Goal: Information Seeking & Learning: Learn about a topic

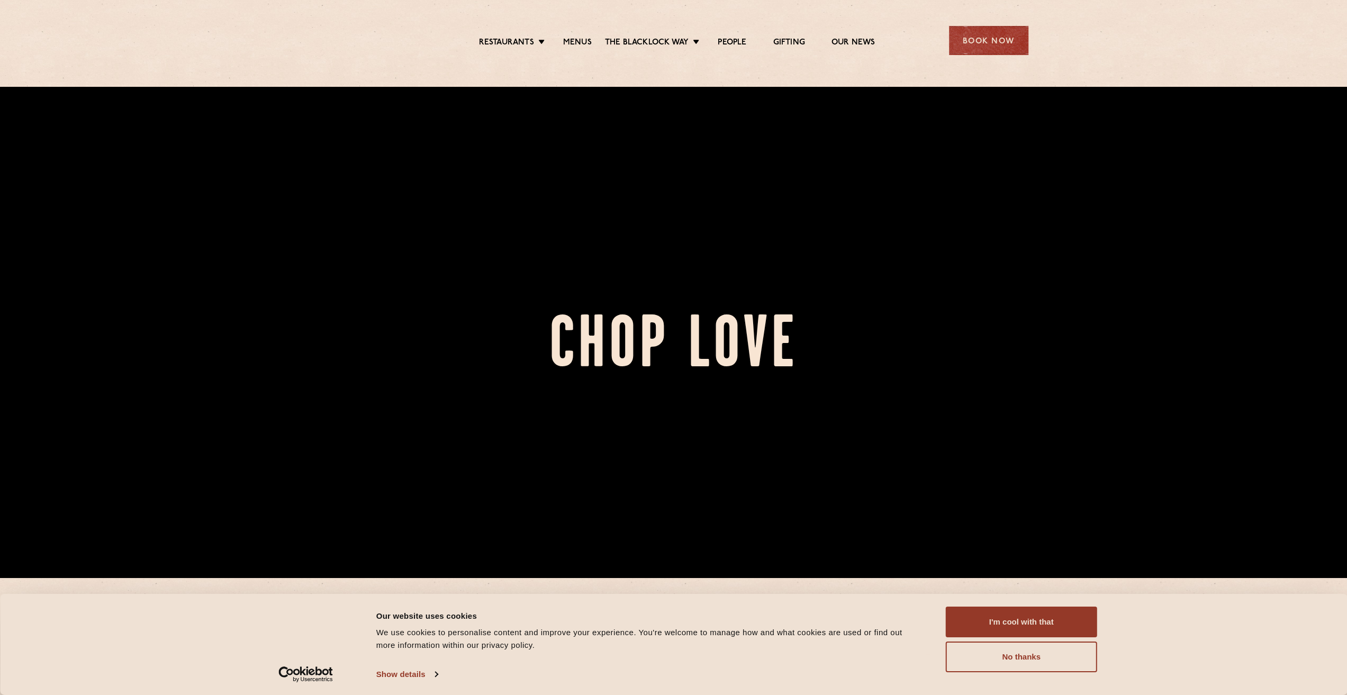
scroll to position [265, 0]
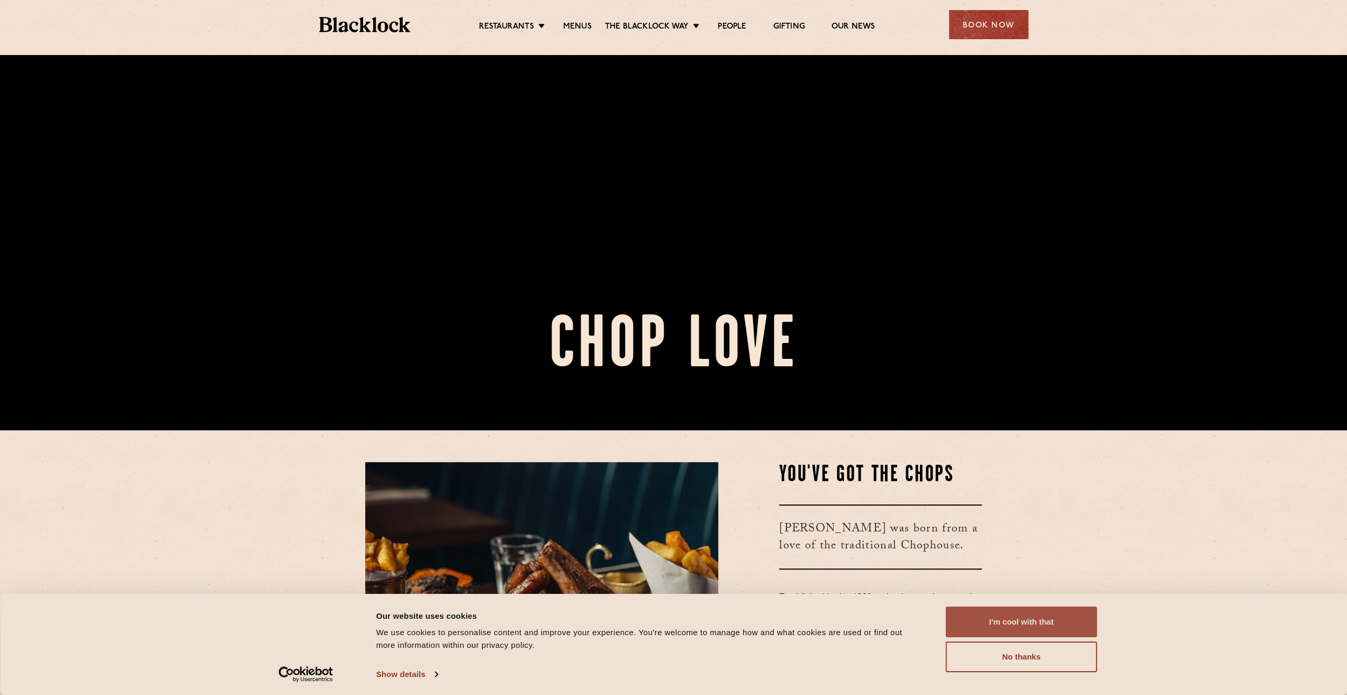
click at [974, 627] on button "I'm cool with that" at bounding box center [1021, 622] width 151 height 31
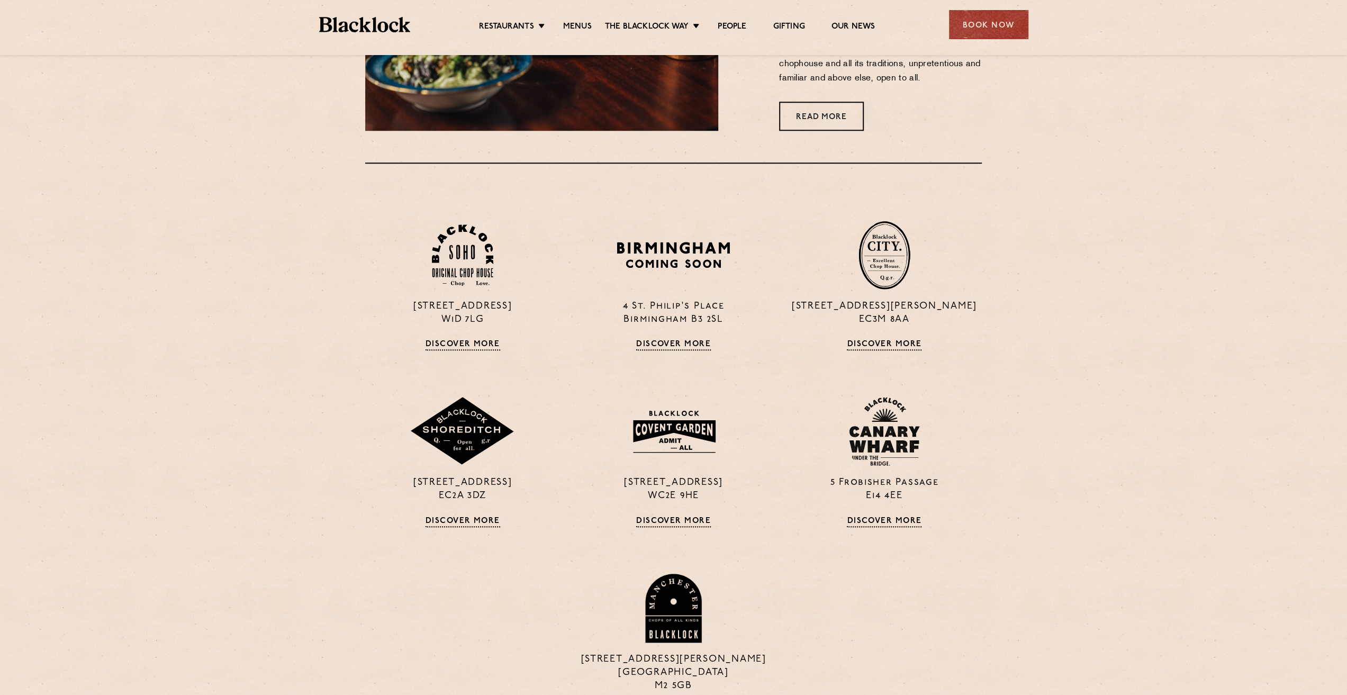
scroll to position [900, 0]
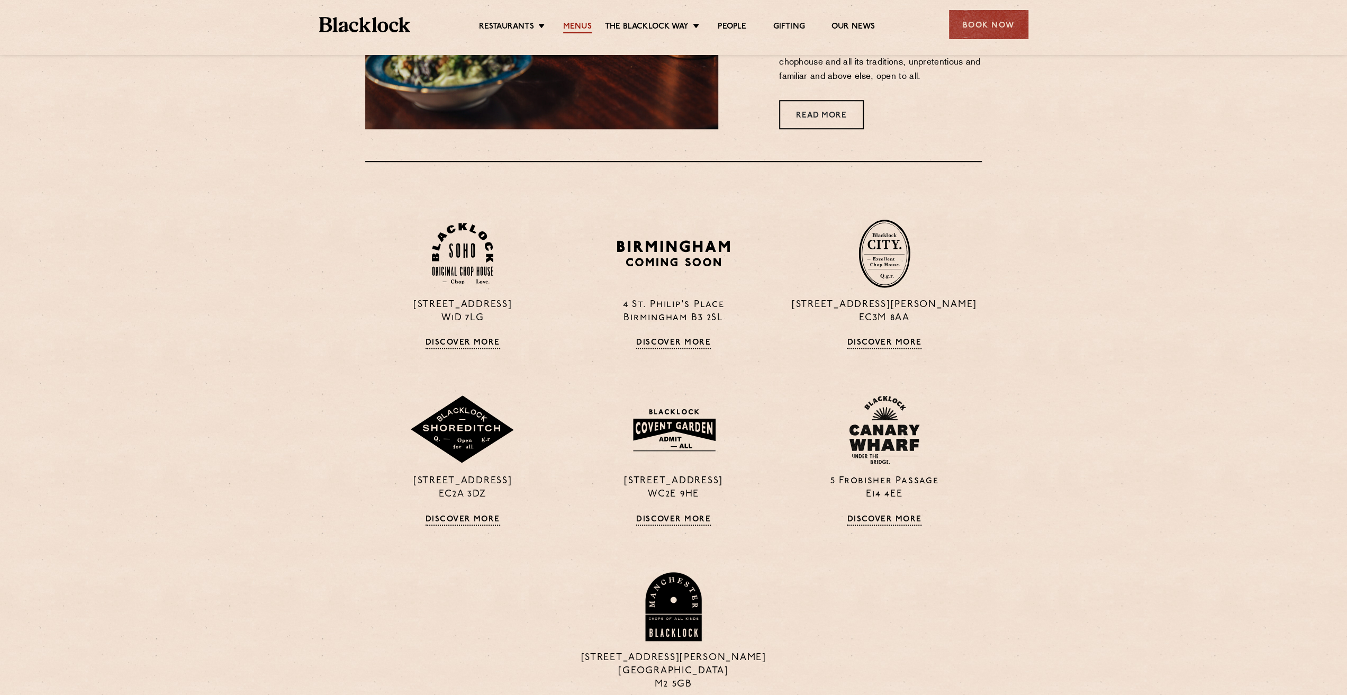
click at [564, 25] on link "Menus" at bounding box center [577, 28] width 29 height 12
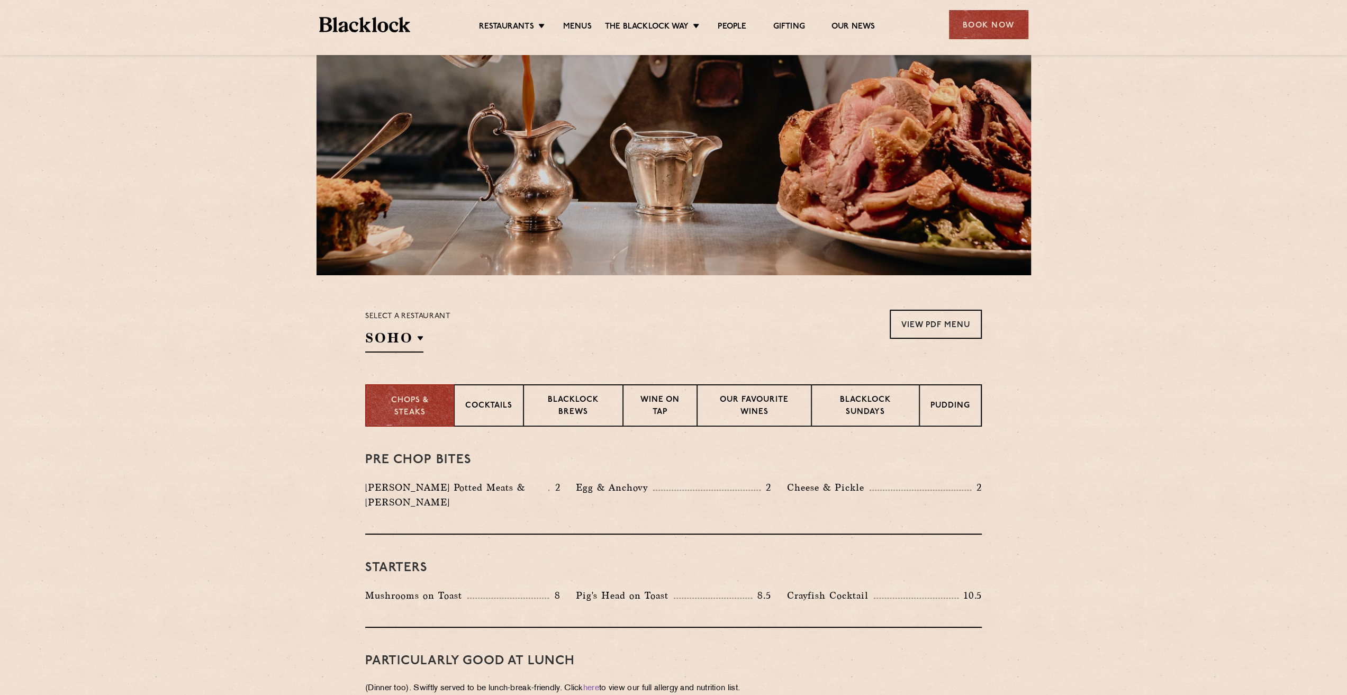
scroll to position [159, 0]
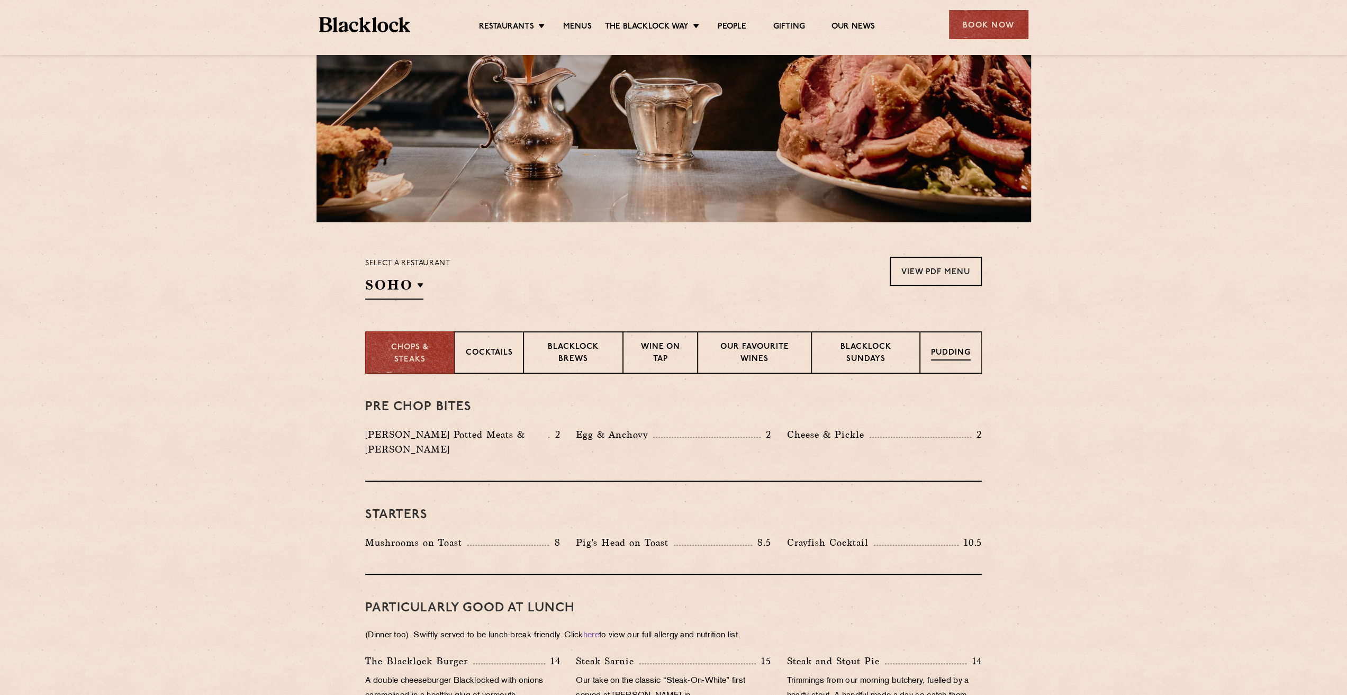
click at [931, 357] on p "Pudding" at bounding box center [951, 353] width 40 height 13
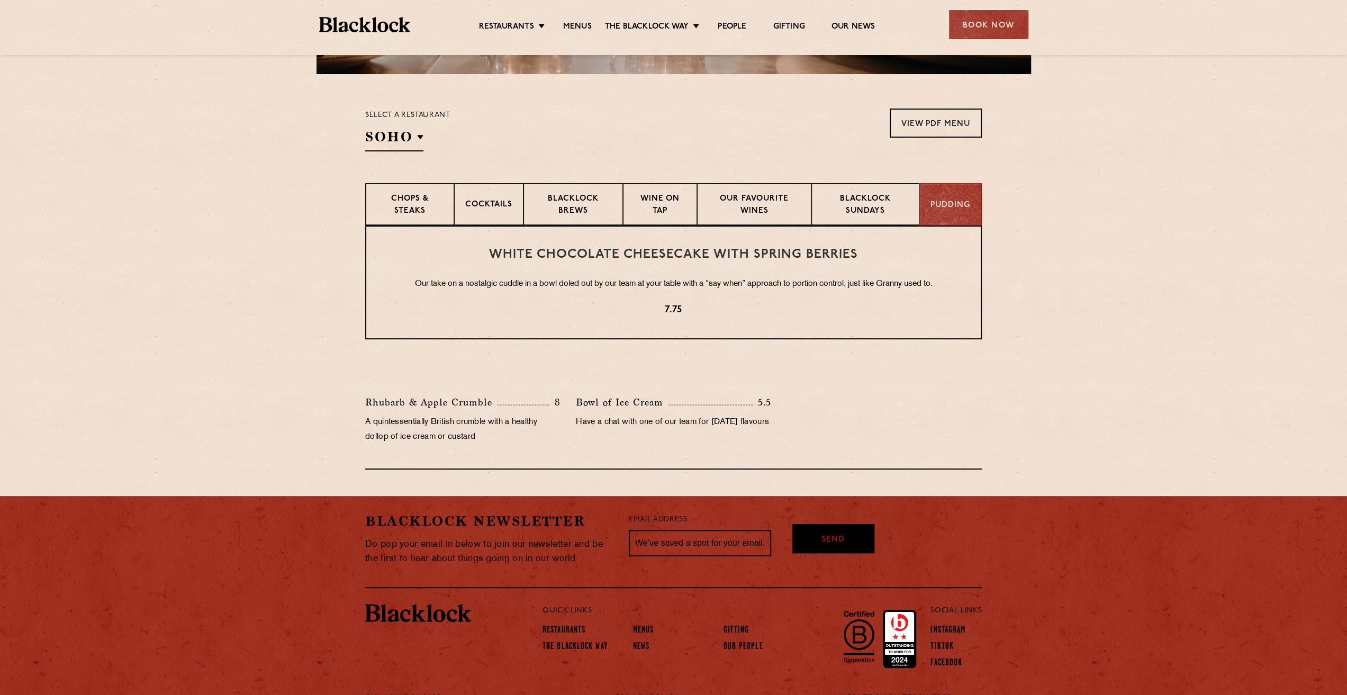
scroll to position [318, 0]
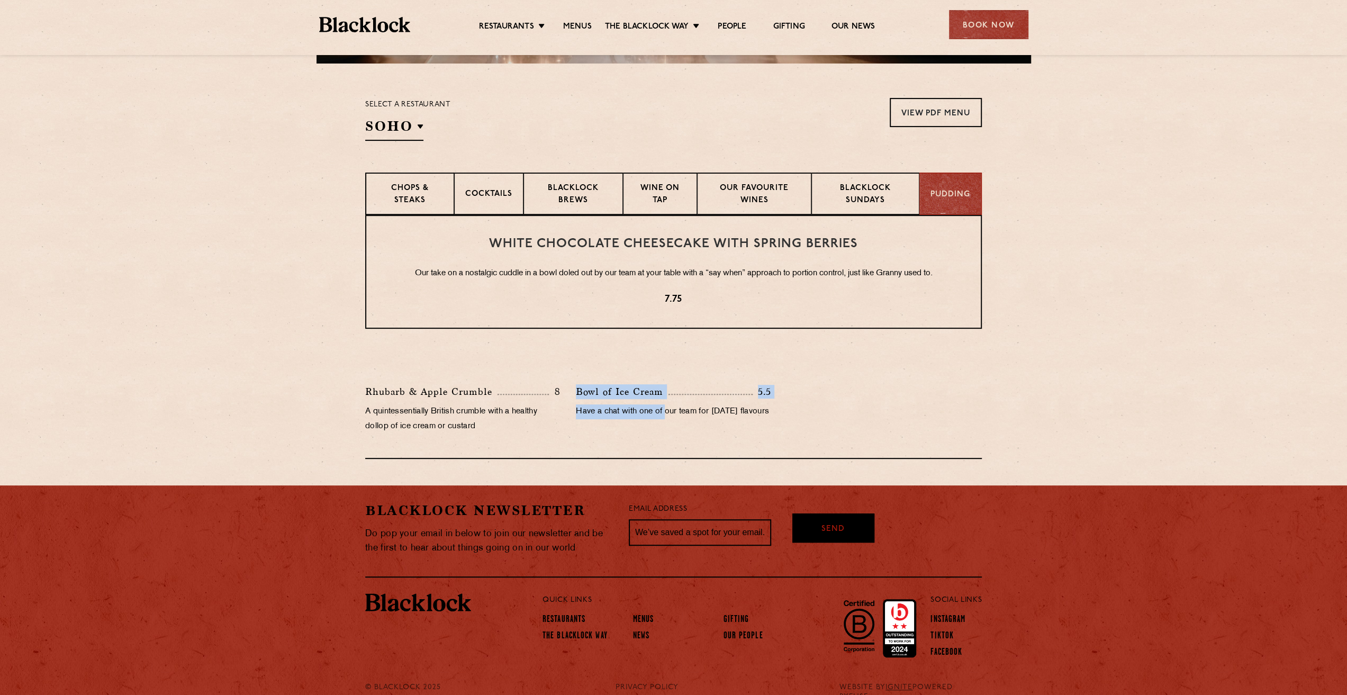
drag, startPoint x: 589, startPoint y: 391, endPoint x: 668, endPoint y: 400, distance: 80.4
click at [668, 400] on div "Bowl of Ice Cream 5.5 Have a chat with one of our team for today’s flavours" at bounding box center [673, 411] width 211 height 55
click at [411, 191] on p "Chops & Steaks" at bounding box center [409, 195] width 66 height 25
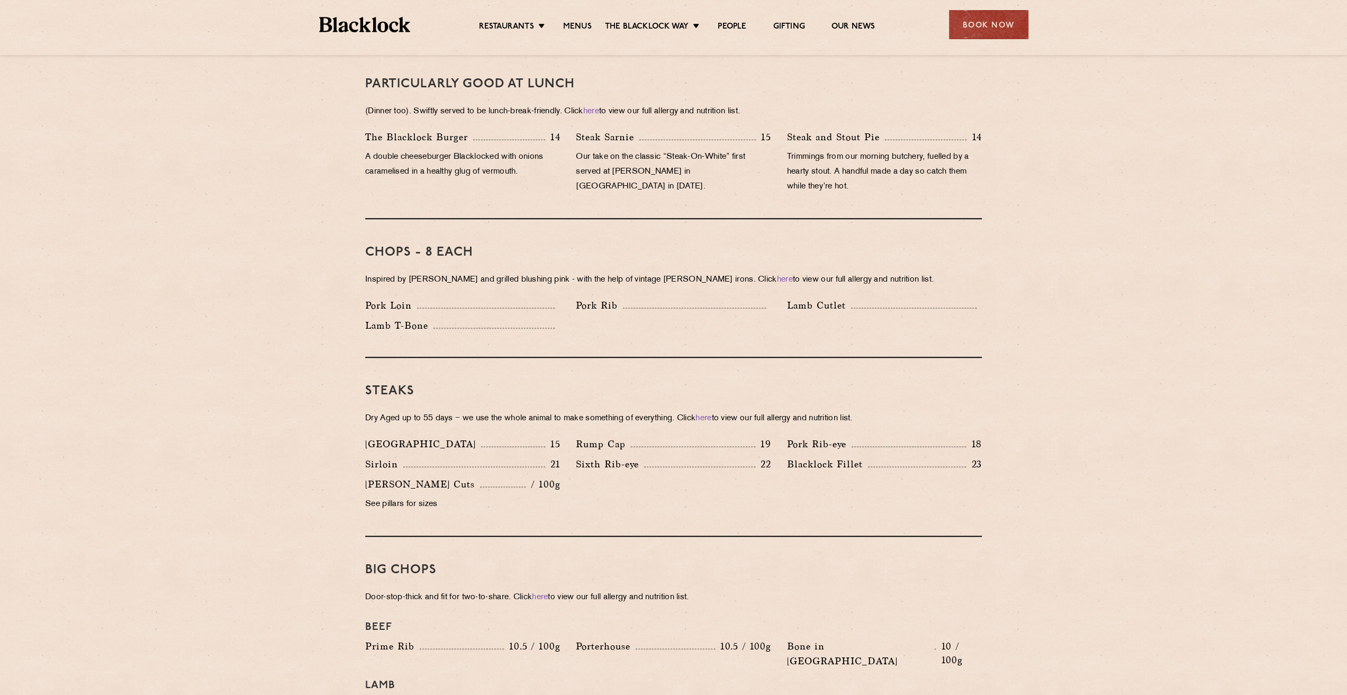
scroll to position [688, 0]
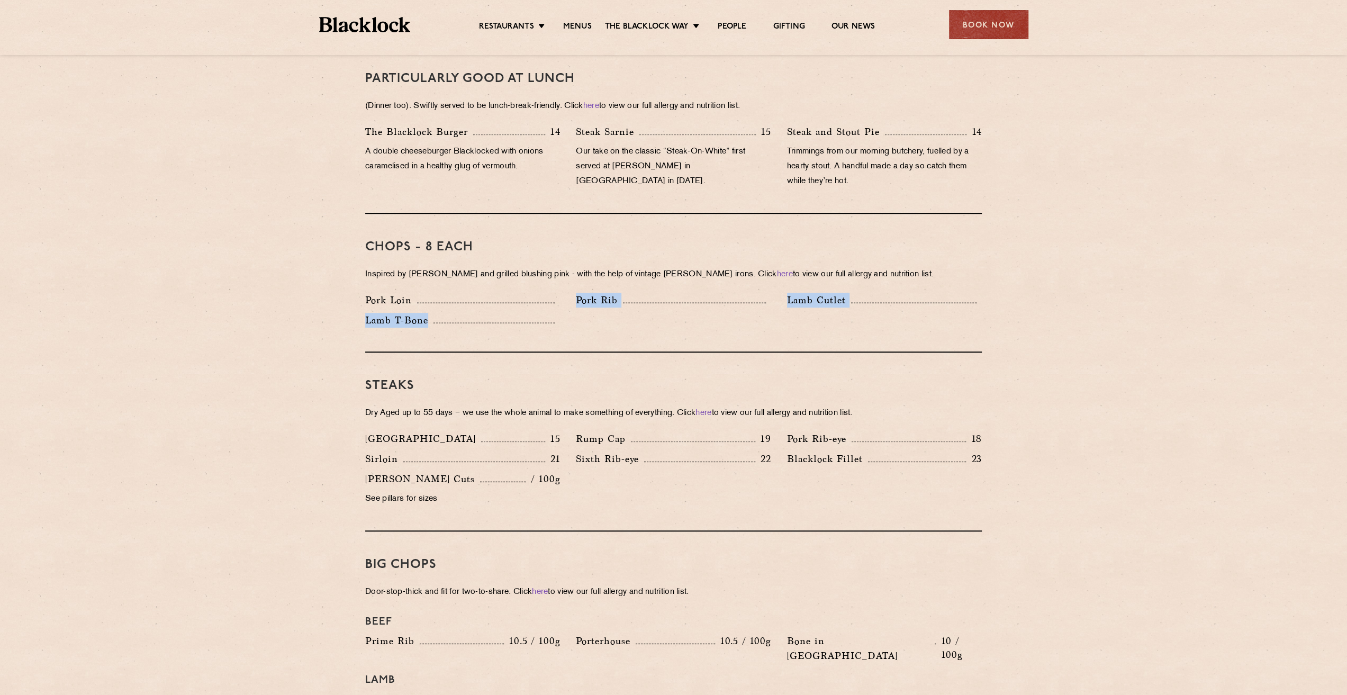
drag, startPoint x: 559, startPoint y: 304, endPoint x: 512, endPoint y: 284, distance: 51.0
click at [512, 293] on div "Pork Loin Pork Rib Lamb Cutlet Lamb T-Bone" at bounding box center [673, 313] width 632 height 40
click at [565, 295] on div "Pork Loin" at bounding box center [462, 303] width 211 height 20
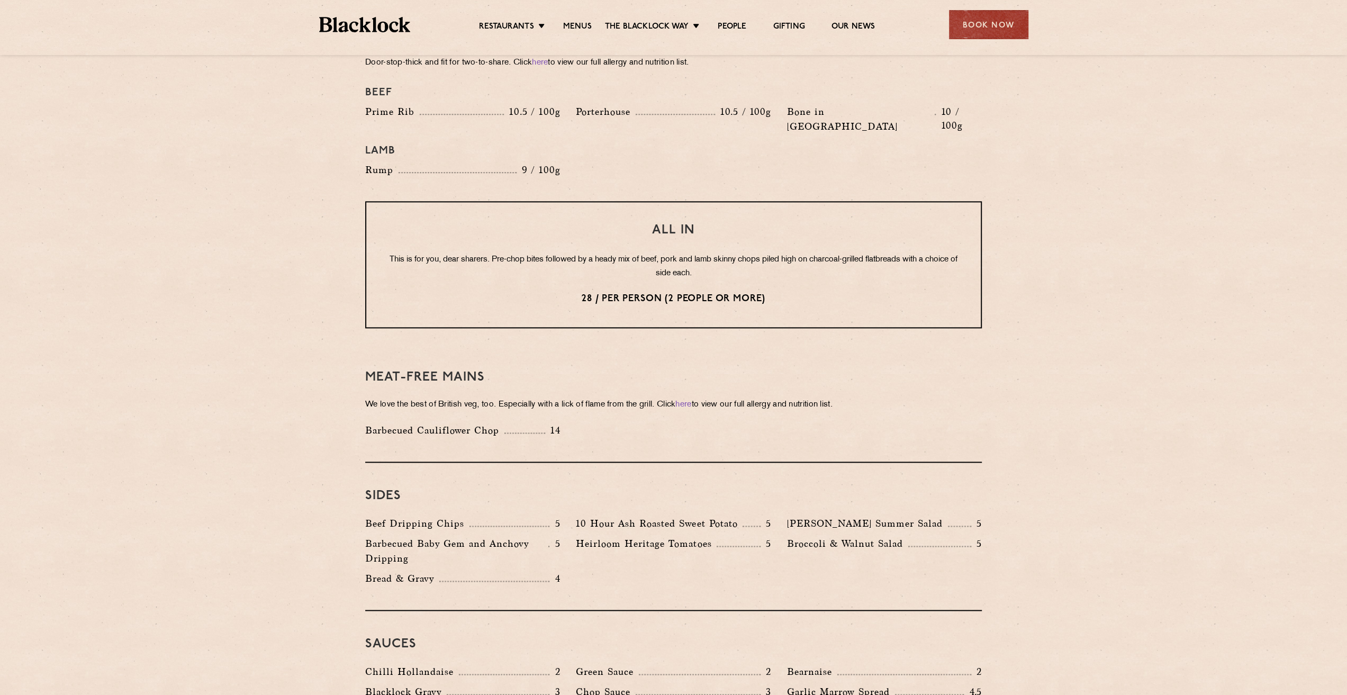
scroll to position [1164, 0]
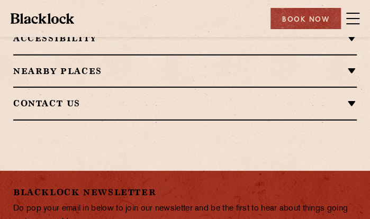
scroll to position [794, 0]
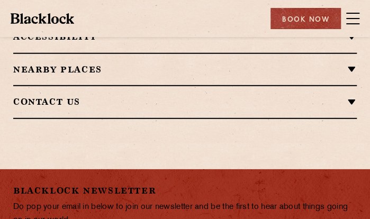
click at [350, 14] on span at bounding box center [352, 19] width 13 height 16
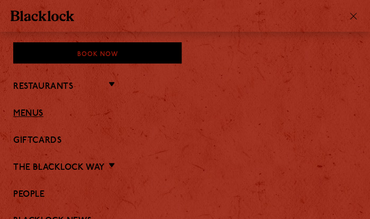
click at [31, 115] on link "Menus" at bounding box center [184, 114] width 343 height 10
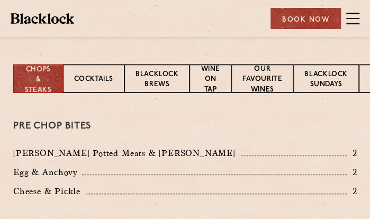
scroll to position [265, 0]
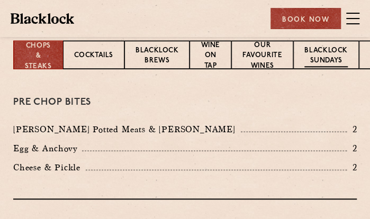
click at [312, 59] on p "Blacklock Sundays" at bounding box center [325, 57] width 43 height 22
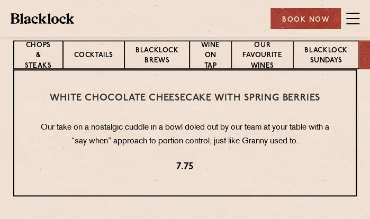
drag, startPoint x: 338, startPoint y: 59, endPoint x: 247, endPoint y: 107, distance: 103.0
click at [253, 107] on section "Chops & Steaks Cocktails Blacklock Brews Wine on Tap Our favourite wines Blackl…" at bounding box center [185, 195] width 370 height 310
click at [47, 57] on p "Chops & Steaks" at bounding box center [37, 56] width 27 height 32
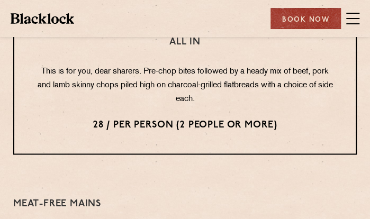
scroll to position [1482, 0]
